Goal: Information Seeking & Learning: Learn about a topic

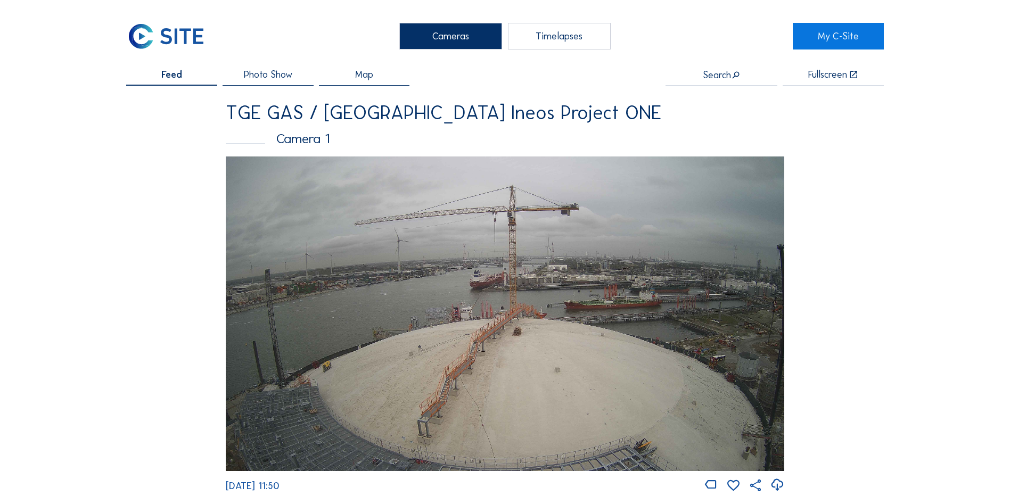
scroll to position [958, 0]
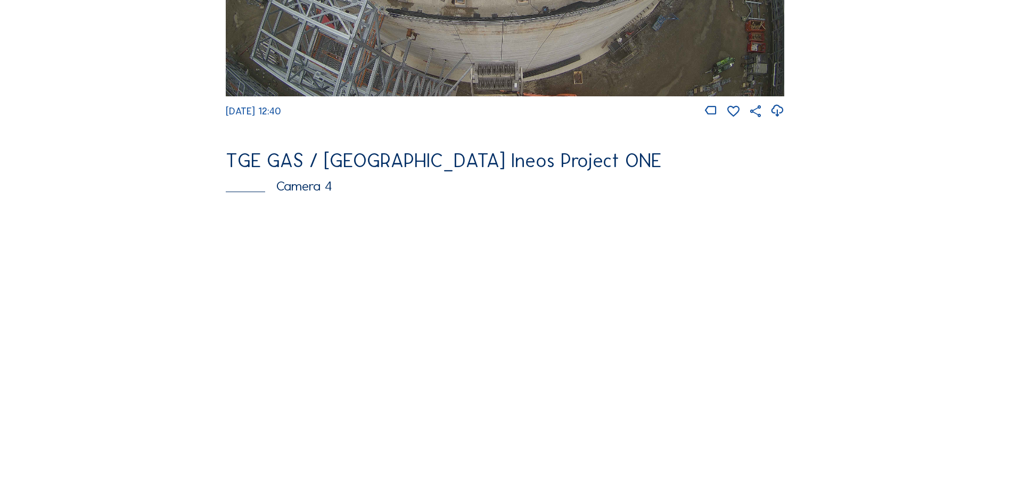
scroll to position [958, 0]
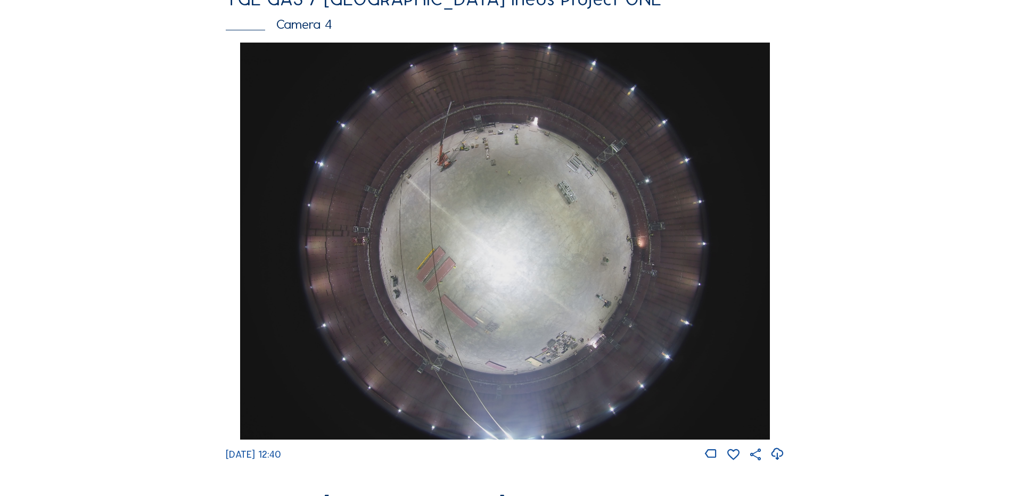
click at [523, 197] on img at bounding box center [504, 241] width 529 height 397
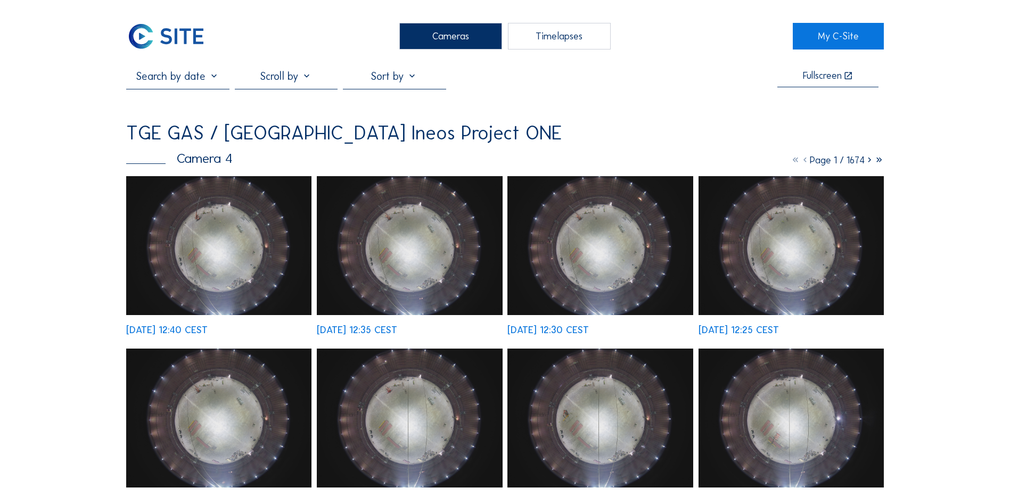
click at [244, 246] on img at bounding box center [218, 245] width 185 height 139
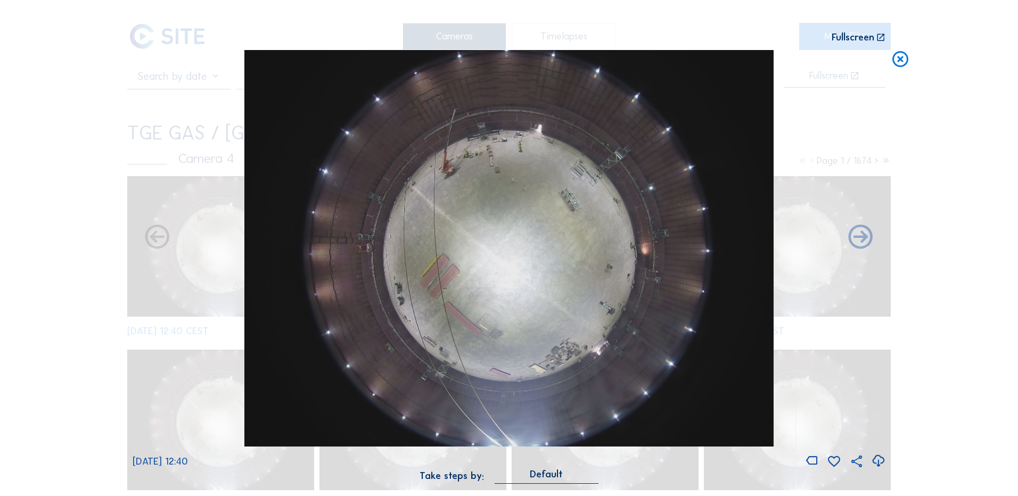
click at [899, 56] on icon at bounding box center [899, 60] width 19 height 20
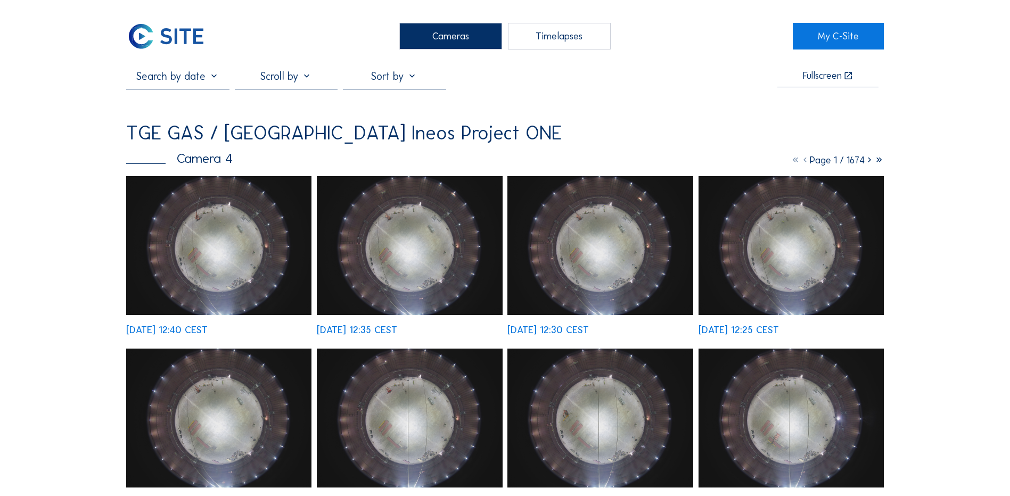
click at [429, 29] on div "Cameras" at bounding box center [450, 36] width 103 height 27
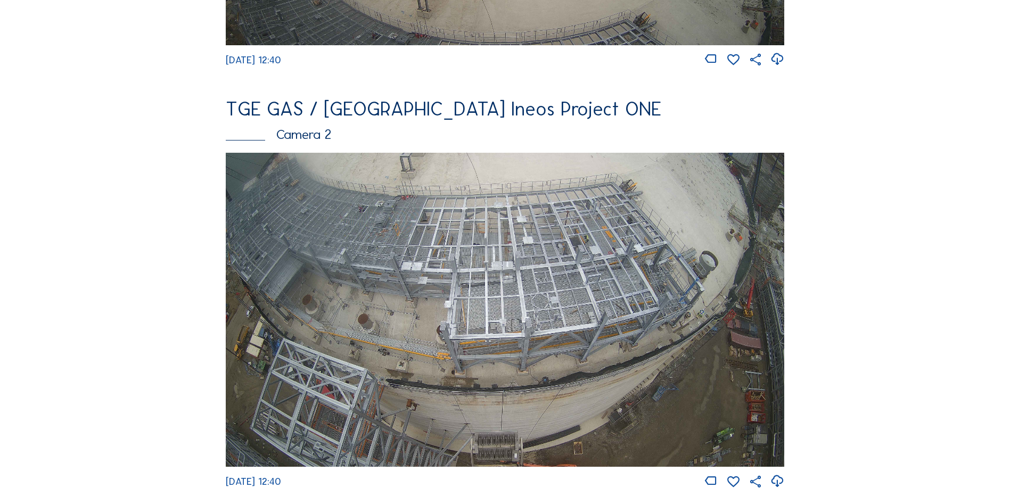
scroll to position [479, 0]
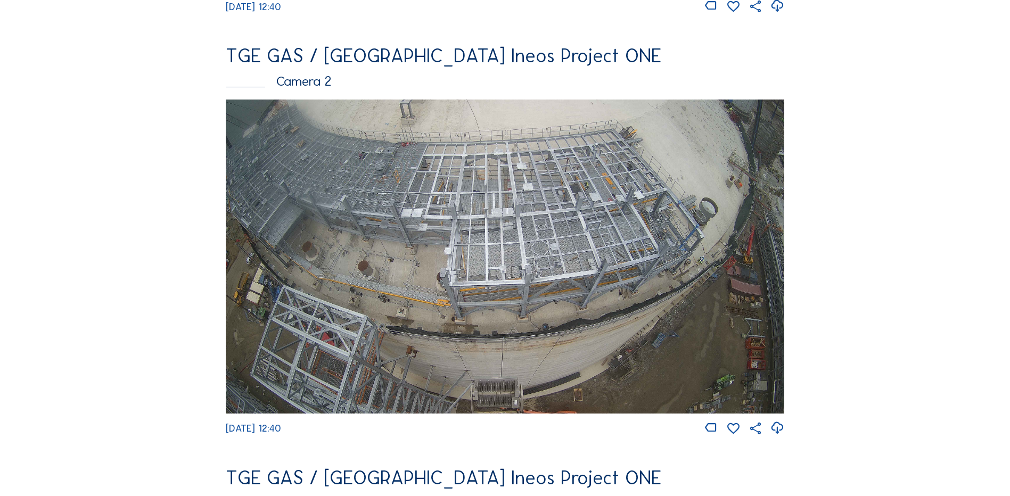
click at [475, 196] on img at bounding box center [505, 257] width 558 height 314
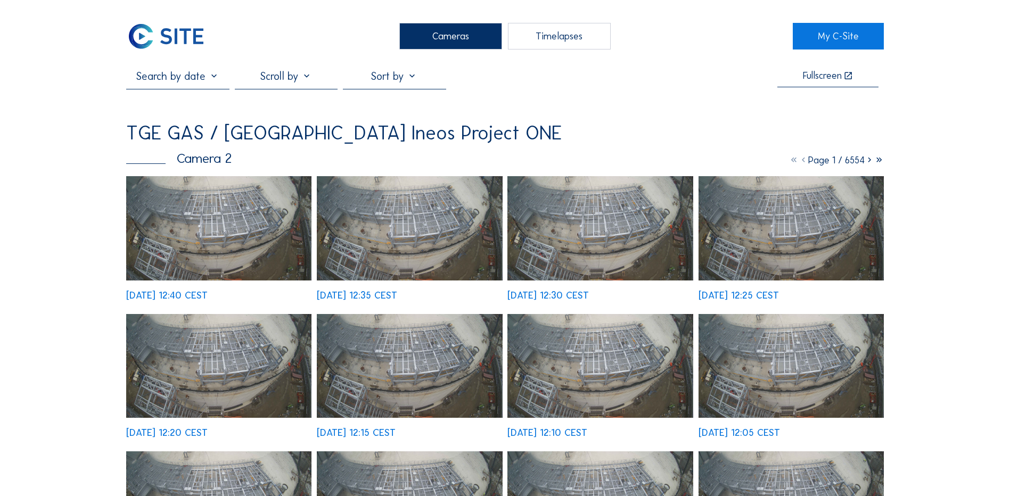
click at [461, 32] on div "Cameras" at bounding box center [450, 36] width 103 height 27
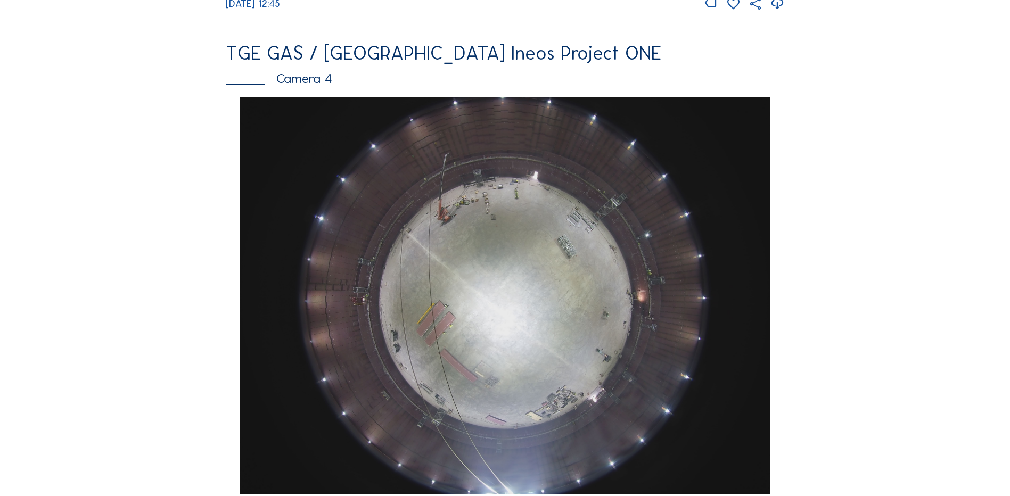
scroll to position [905, 0]
